Goal: Task Accomplishment & Management: Use online tool/utility

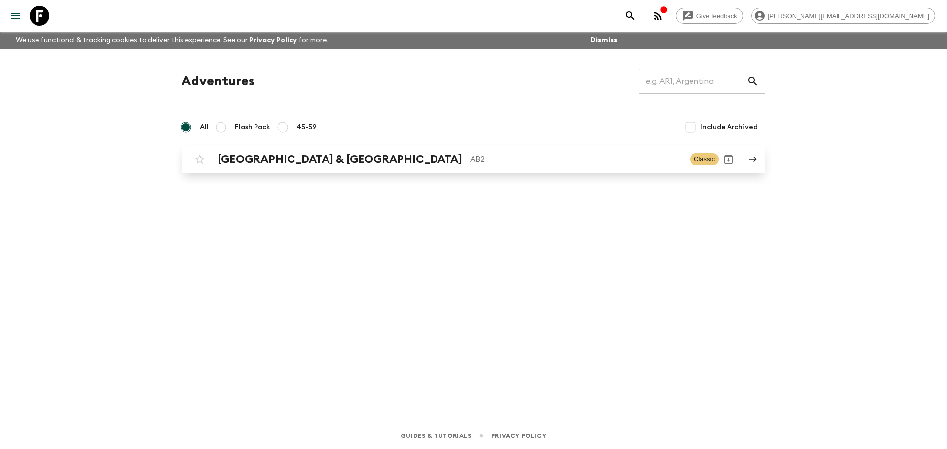
click at [280, 160] on h2 "[GEOGRAPHIC_DATA] & [GEOGRAPHIC_DATA]" at bounding box center [339, 159] width 245 height 13
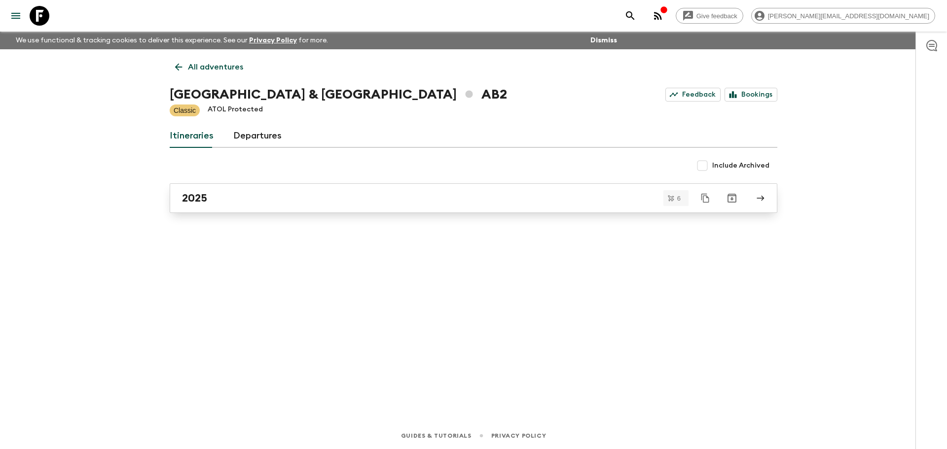
click at [202, 186] on link "2025" at bounding box center [474, 198] width 608 height 30
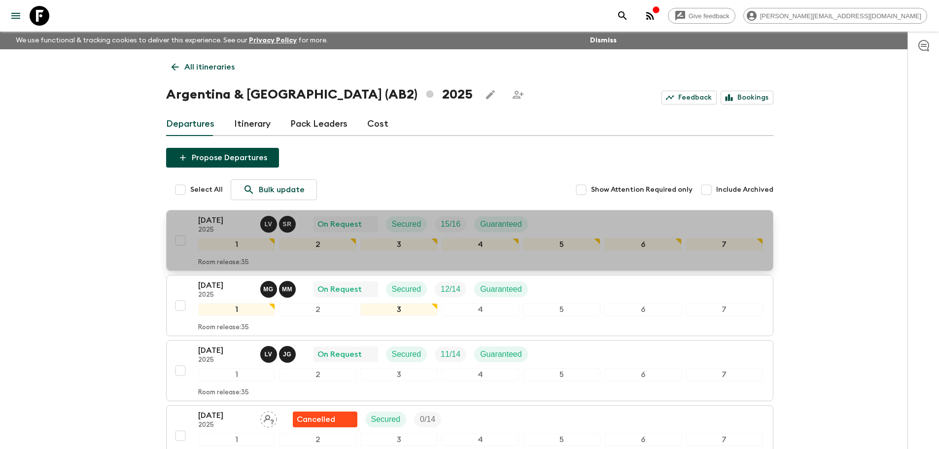
click at [659, 224] on div "[DATE] 2025 L V S R On Request Secured 15 / 16 Guaranteed" at bounding box center [480, 225] width 565 height 20
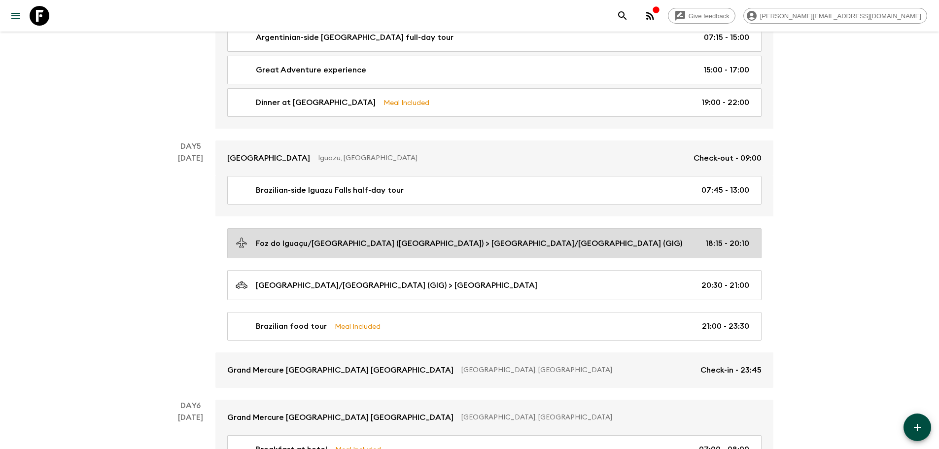
scroll to position [1036, 0]
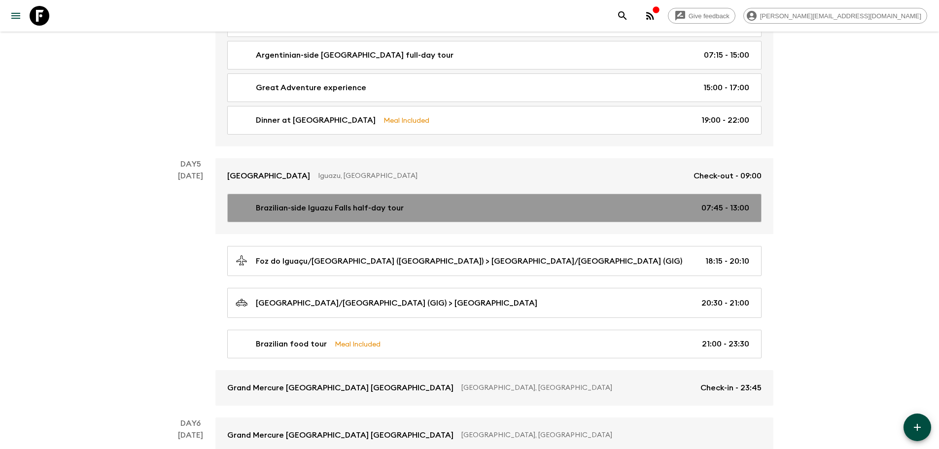
click at [471, 213] on div "Brazilian-side [GEOGRAPHIC_DATA] half-day tour 07:45 - 13:00" at bounding box center [493, 208] width 514 height 12
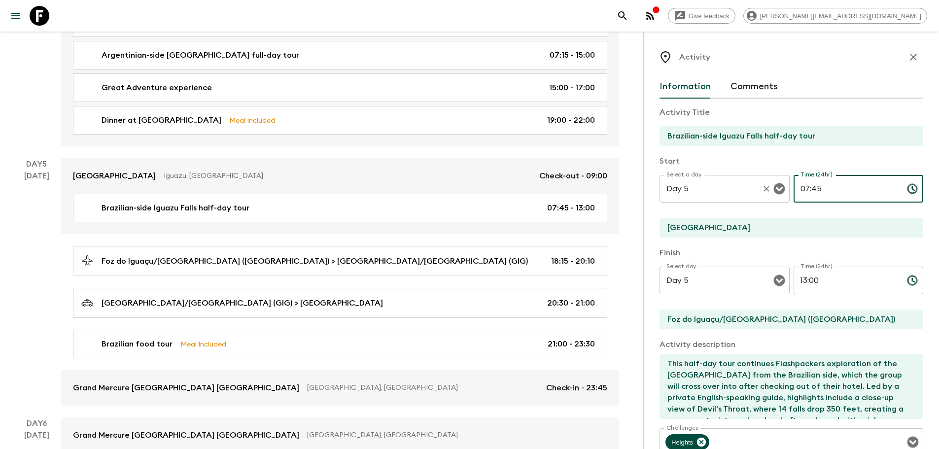
drag, startPoint x: 840, startPoint y: 190, endPoint x: 746, endPoint y: 186, distance: 93.8
click at [746, 186] on div "Select a day Day 5 Select a day ​ Time (24hr) 07:45 Time (24hr) ​" at bounding box center [792, 194] width 264 height 39
type input "10:00"
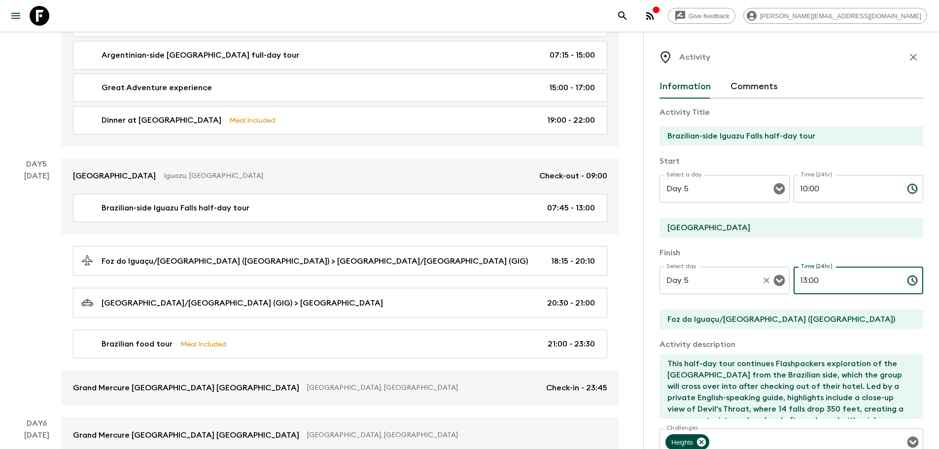
drag, startPoint x: 822, startPoint y: 286, endPoint x: 782, endPoint y: 286, distance: 39.9
click at [782, 286] on div "Select day Day 5 Select day ​ Time (24hr) 13:00 Time (24hr) ​" at bounding box center [792, 286] width 264 height 39
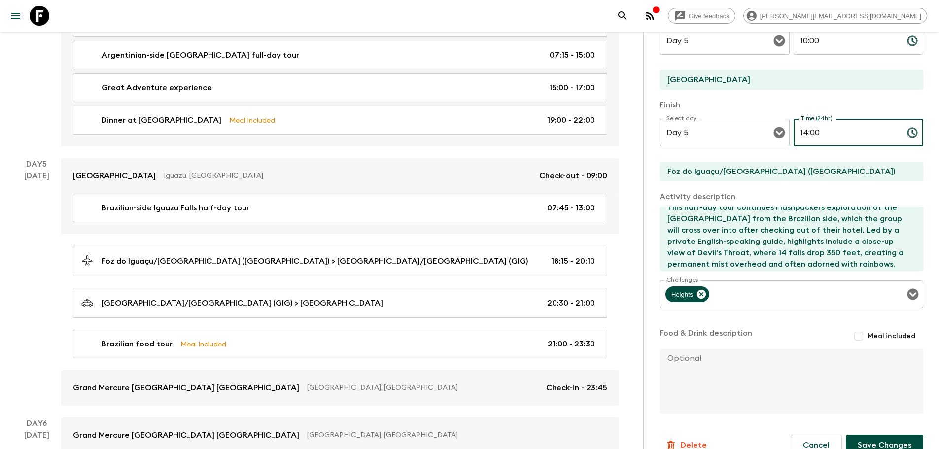
scroll to position [34, 0]
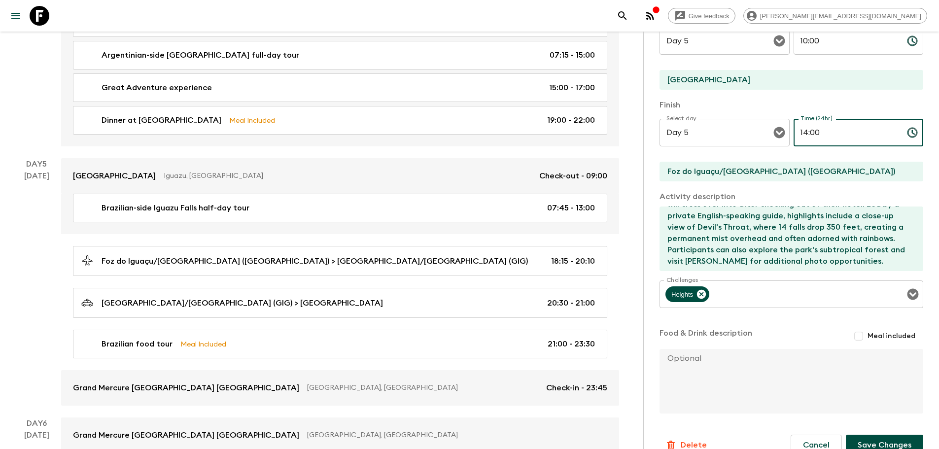
type input "14:00"
click at [880, 440] on button "Save Changes" at bounding box center [884, 445] width 77 height 21
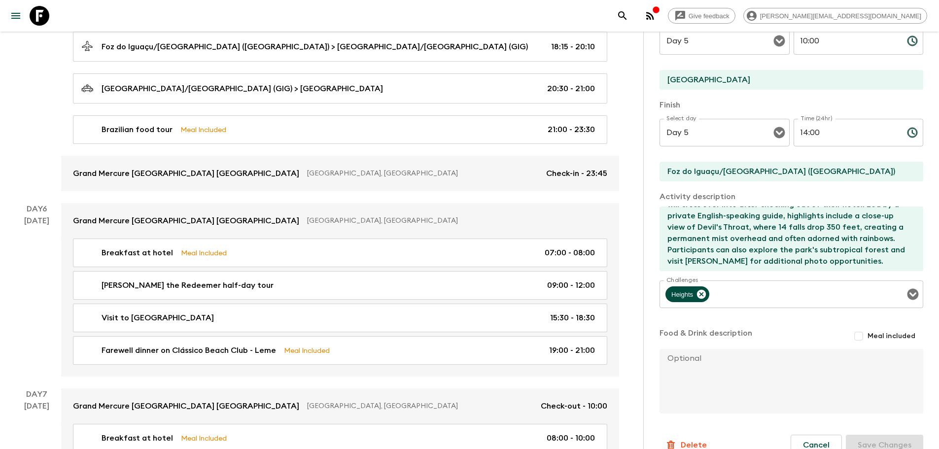
scroll to position [1320, 0]
